Goal: Task Accomplishment & Management: Manage account settings

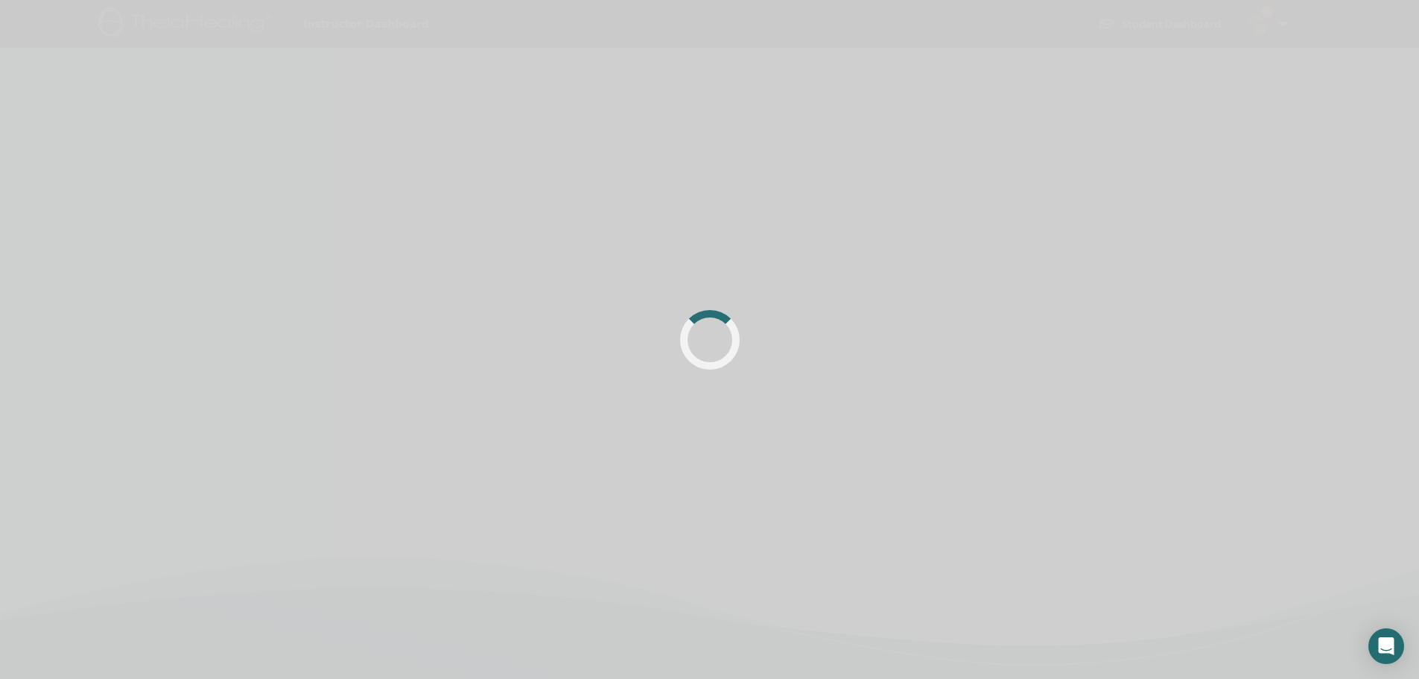
scroll to position [75, 0]
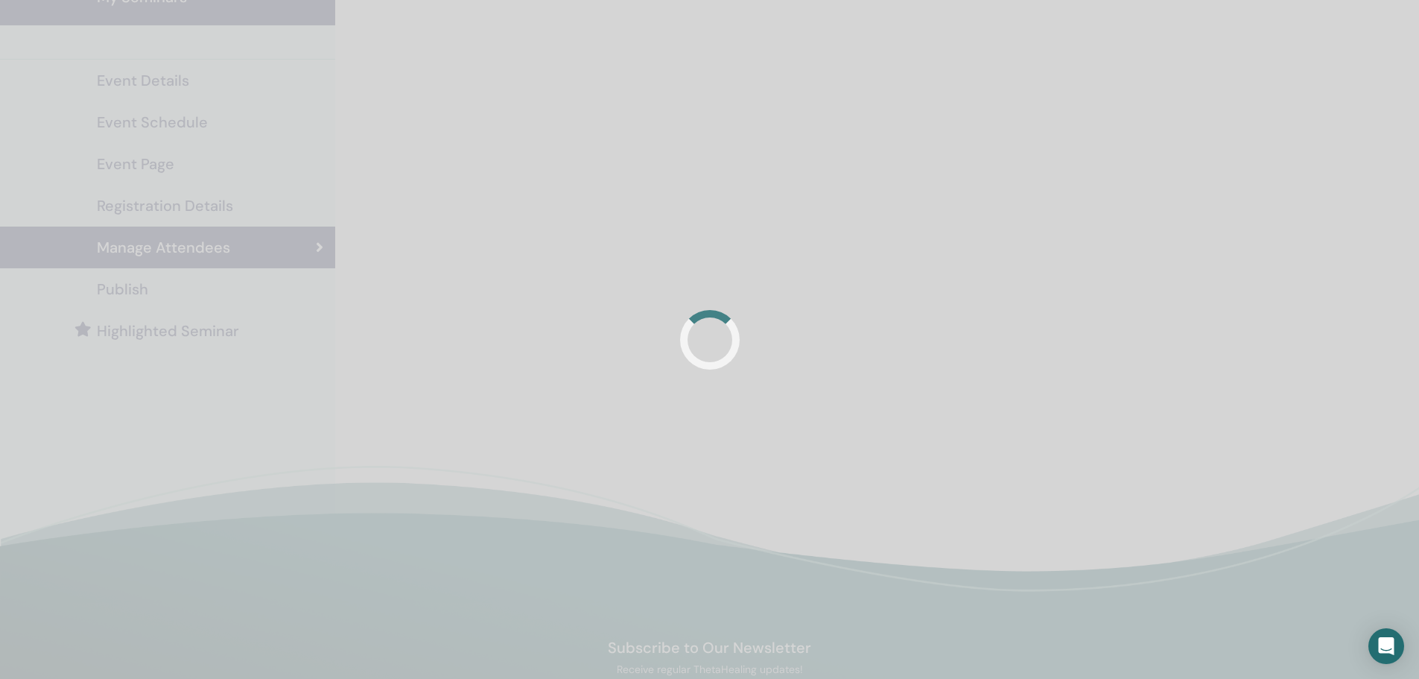
click at [642, 198] on div at bounding box center [709, 339] width 1419 height 679
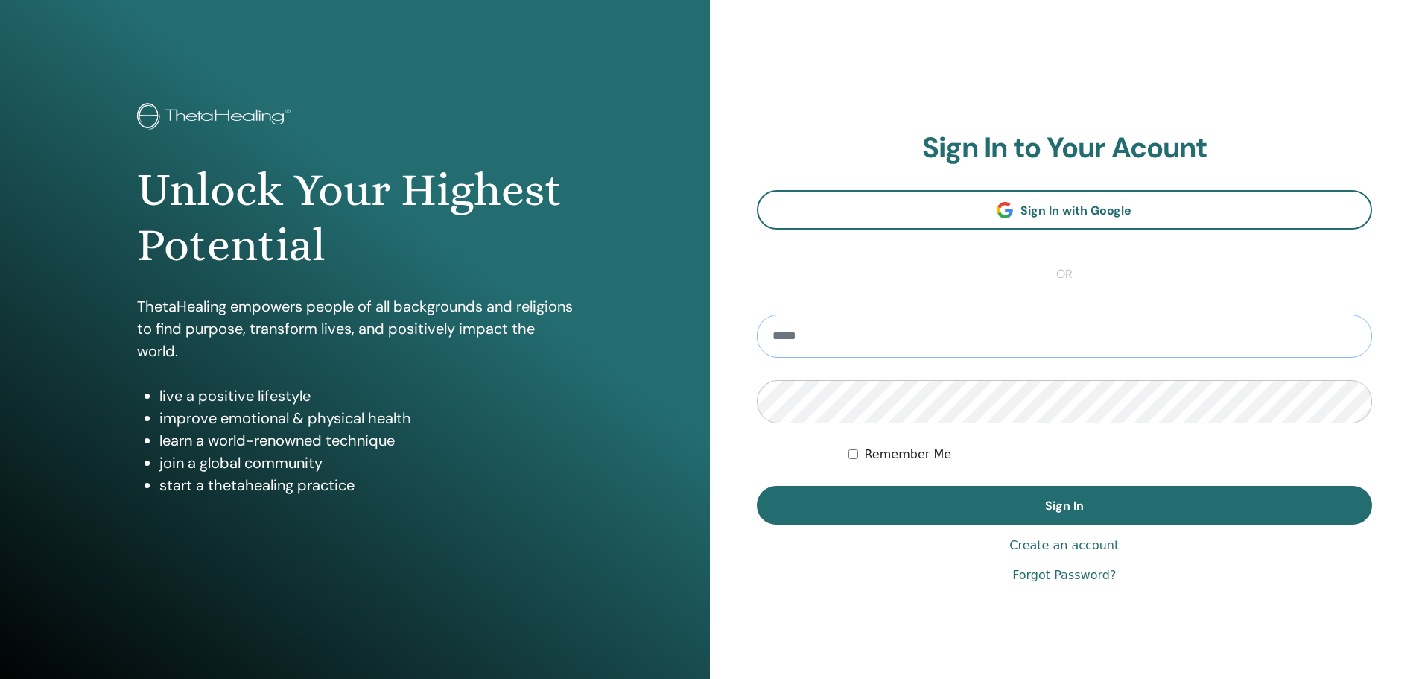
type input "**********"
click at [757, 486] on button "Sign In" at bounding box center [1065, 505] width 616 height 39
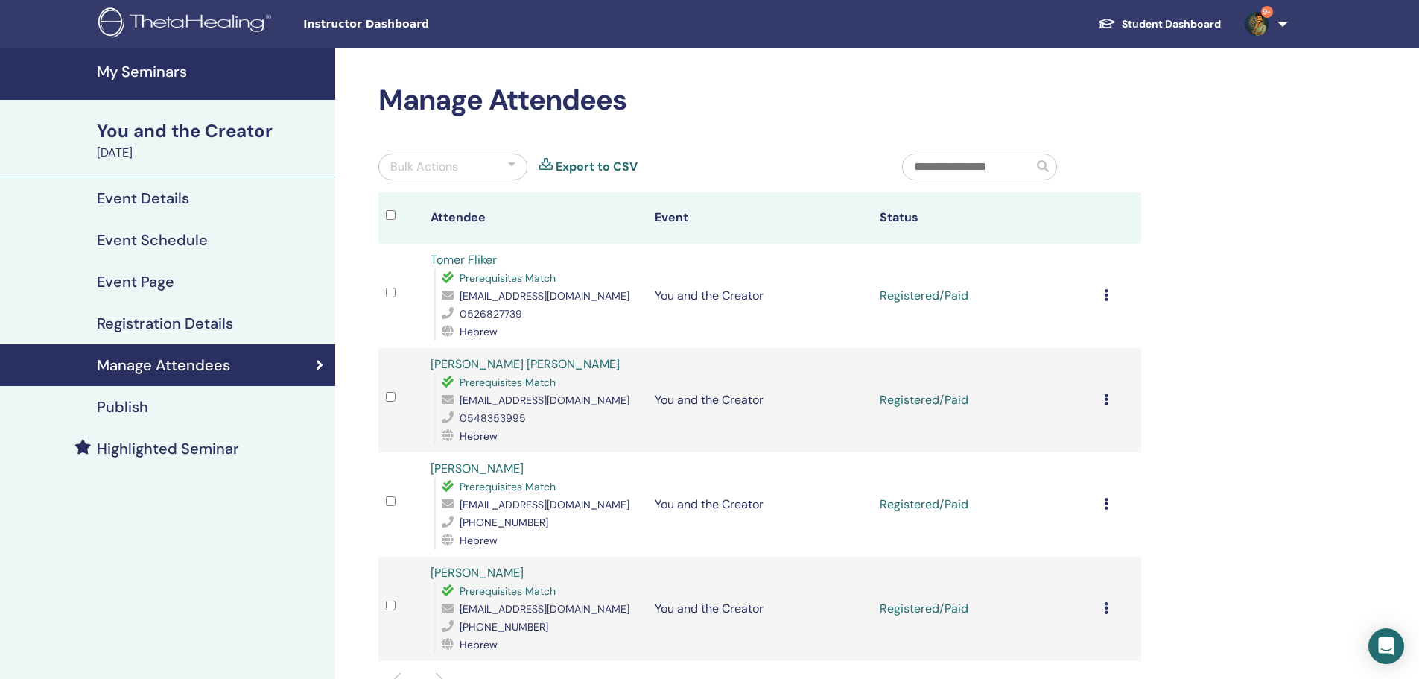
click at [1109, 297] on div "Cancel Registration Do not auto-certify Mark as Paid Mark as Unpaid Mark as Abs…" at bounding box center [1119, 296] width 30 height 18
click at [1123, 419] on p "Complete and Certify" at bounding box center [1092, 423] width 118 height 18
click at [1109, 398] on div "Cancel Registration Do not auto-certify Mark as Paid Mark as Unpaid Mark as Abs…" at bounding box center [1119, 400] width 30 height 18
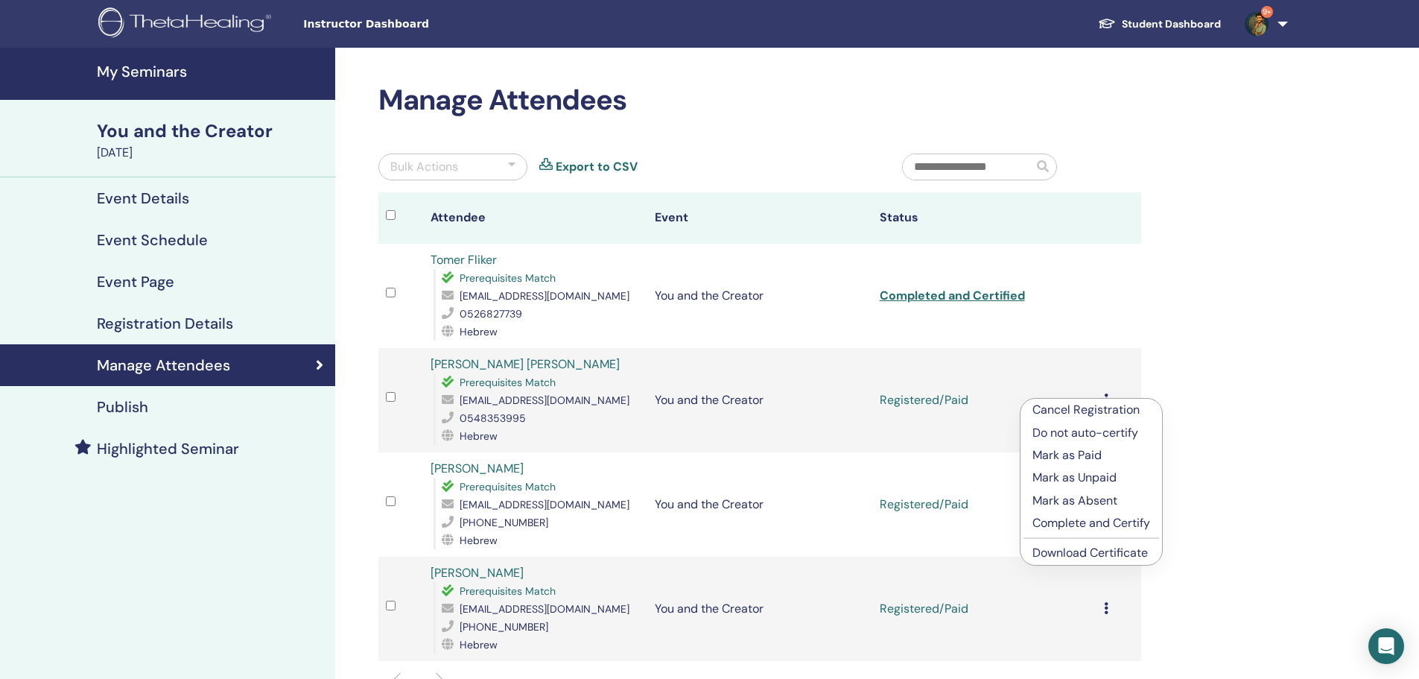
click at [1074, 521] on p "Complete and Certify" at bounding box center [1092, 523] width 118 height 18
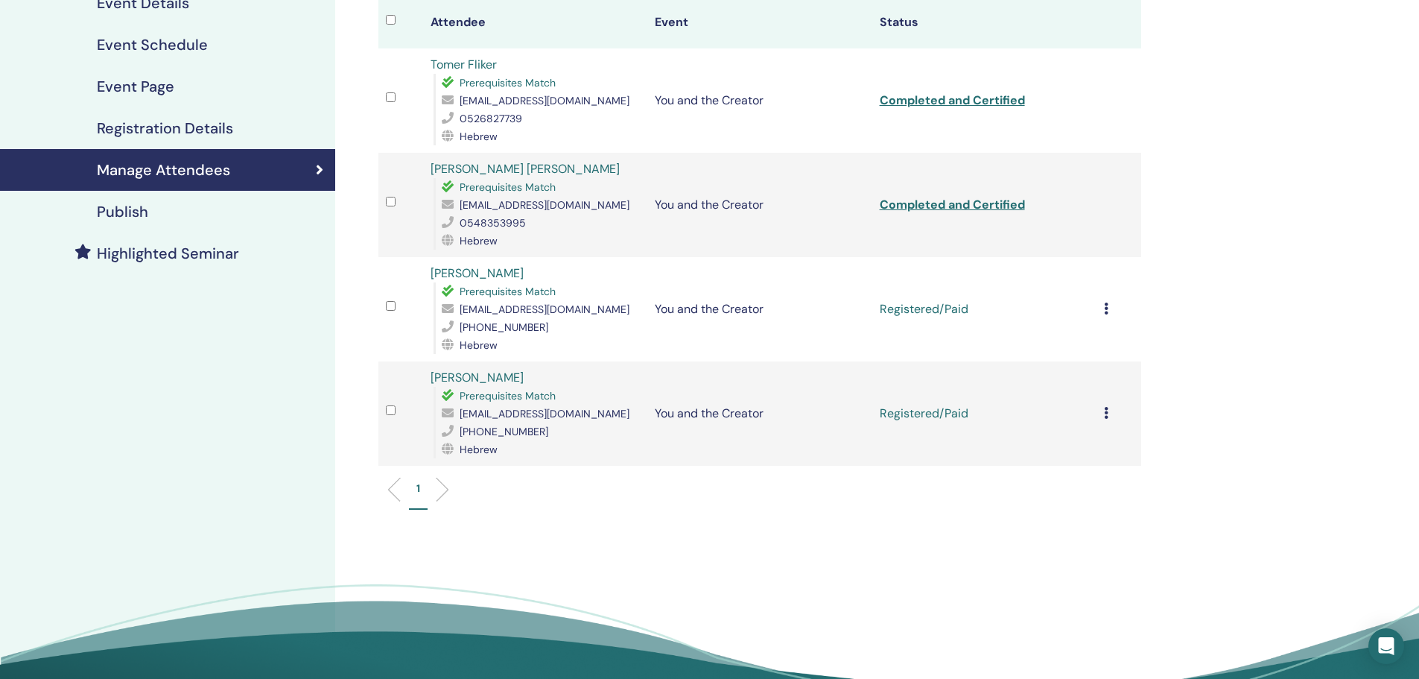
scroll to position [224, 0]
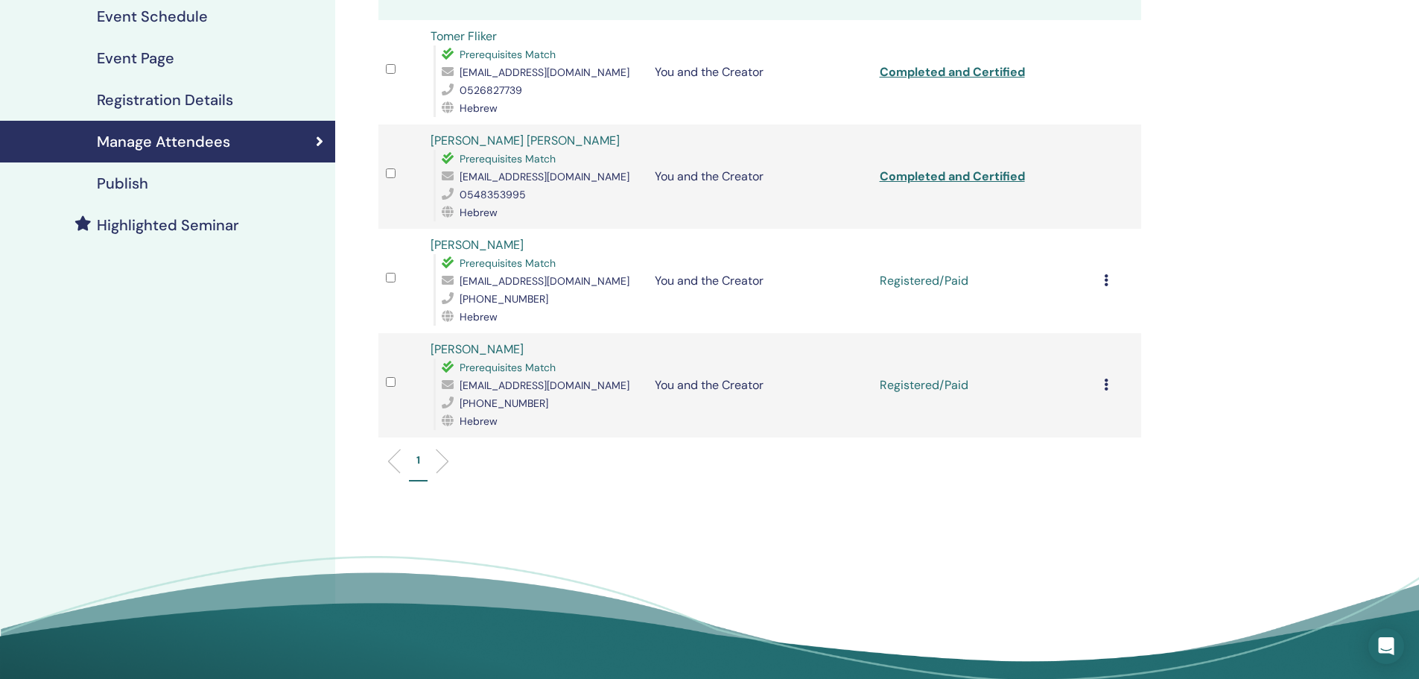
click at [1114, 282] on div "Cancel Registration Do not auto-certify Mark as Paid Mark as Unpaid Mark as Abs…" at bounding box center [1119, 281] width 30 height 18
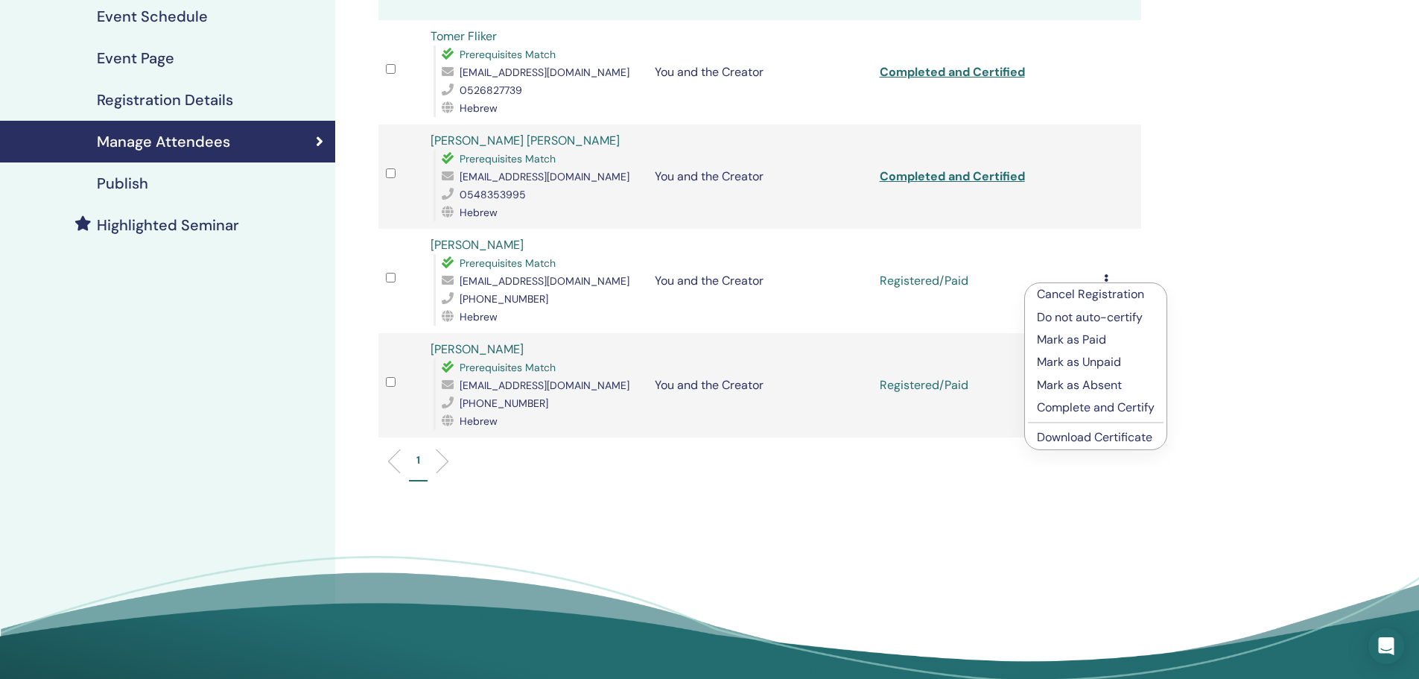
click at [1104, 405] on p "Complete and Certify" at bounding box center [1096, 408] width 118 height 18
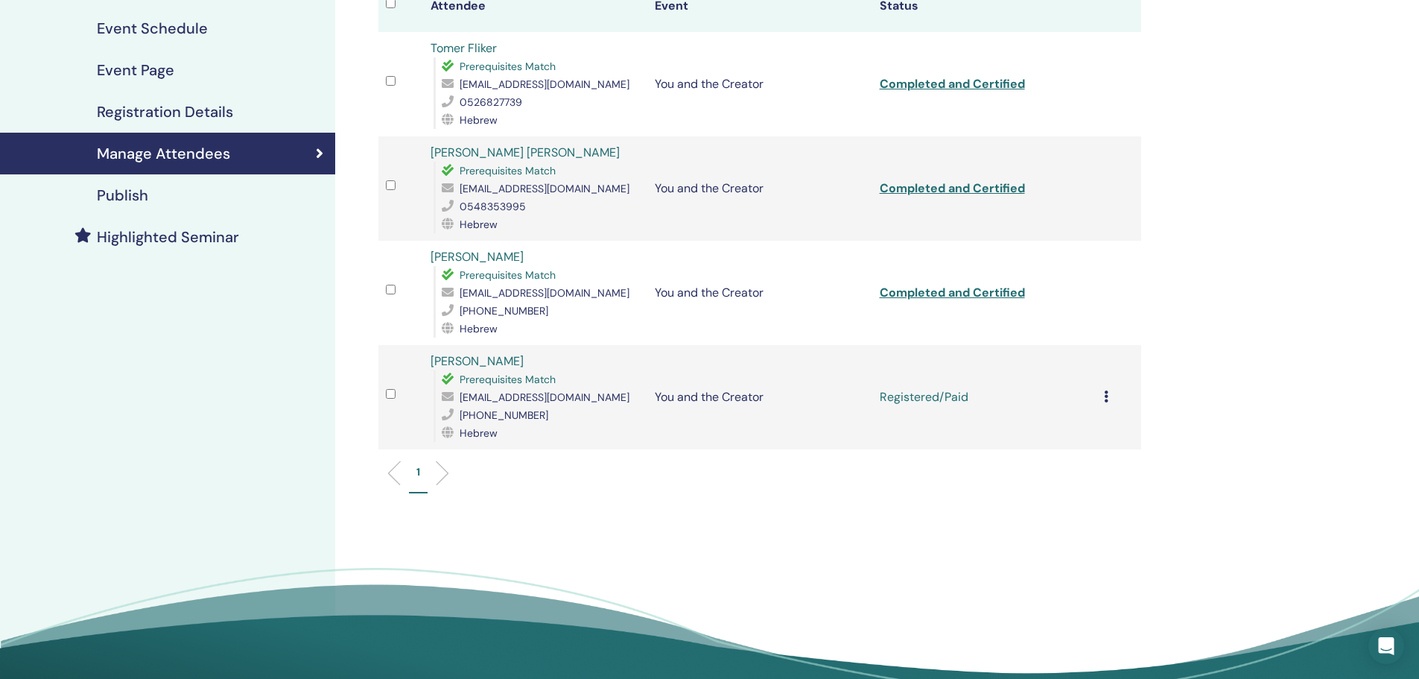
scroll to position [224, 0]
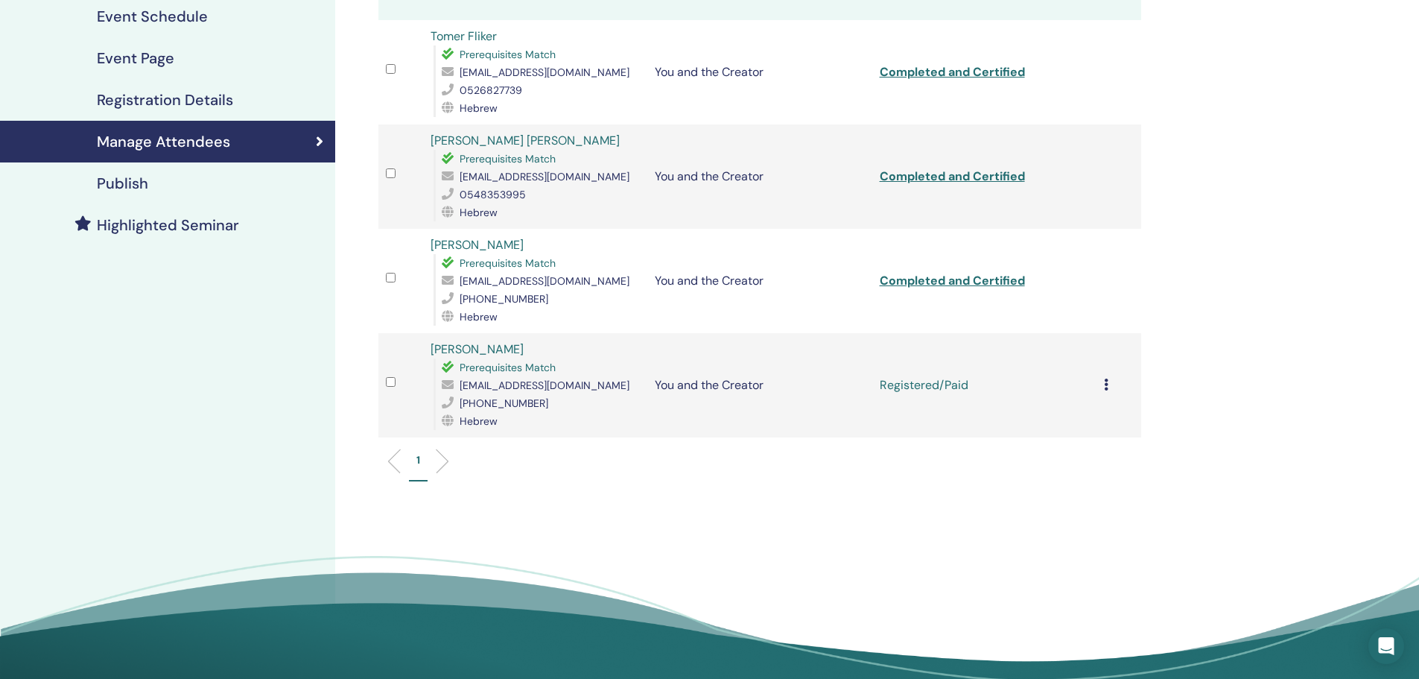
click at [1111, 394] on td "Cancel Registration Do not auto-certify Mark as Paid Mark as Unpaid Mark as Abs…" at bounding box center [1119, 385] width 45 height 104
click at [1106, 380] on icon at bounding box center [1106, 384] width 4 height 12
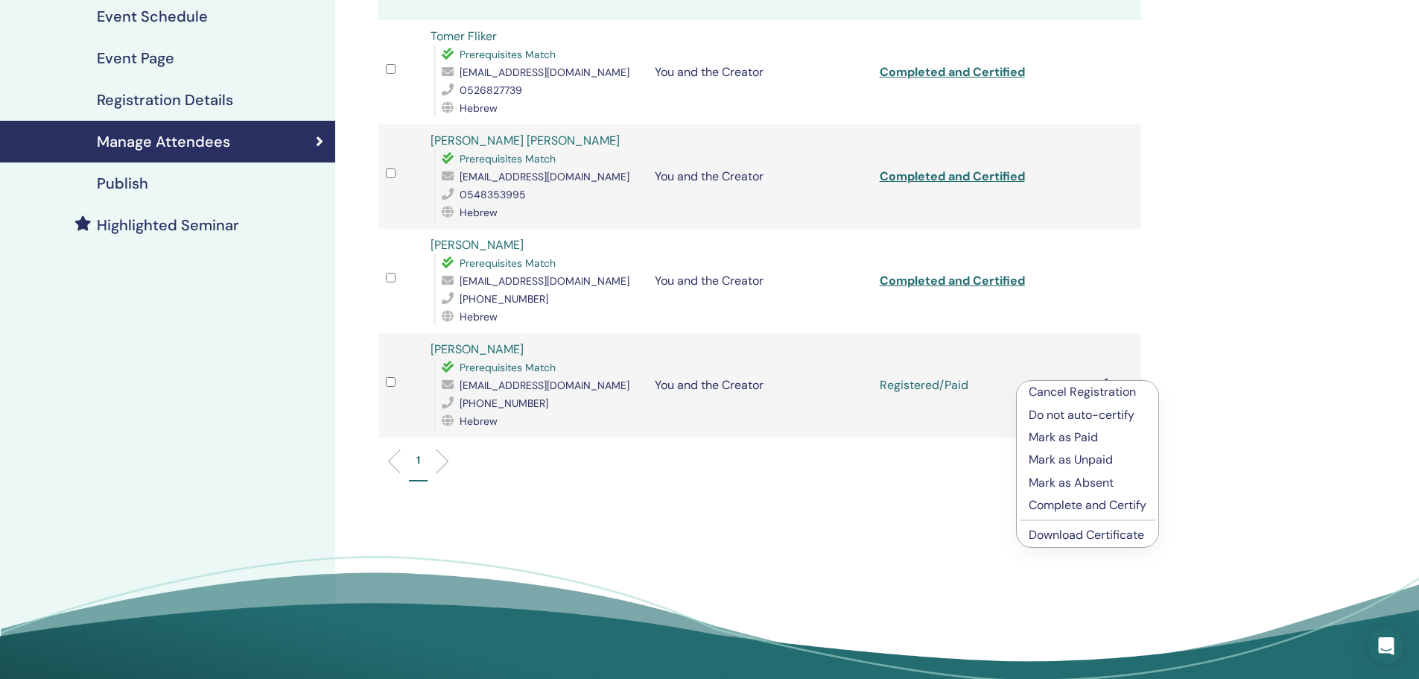
click at [1066, 500] on p "Complete and Certify" at bounding box center [1088, 505] width 118 height 18
